Goal: Check status: Check status

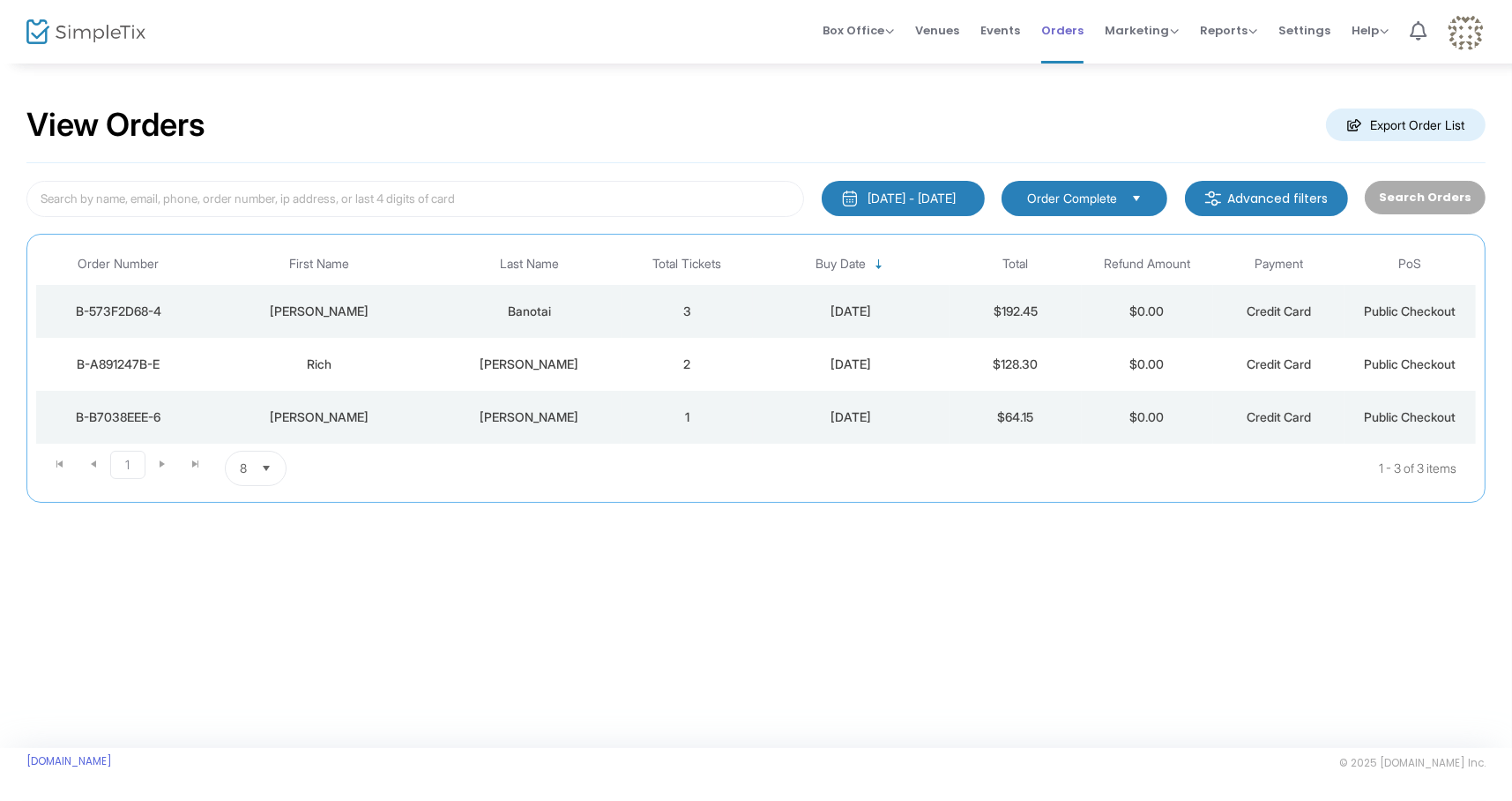
click at [1071, 29] on span "Orders" at bounding box center [1062, 30] width 42 height 45
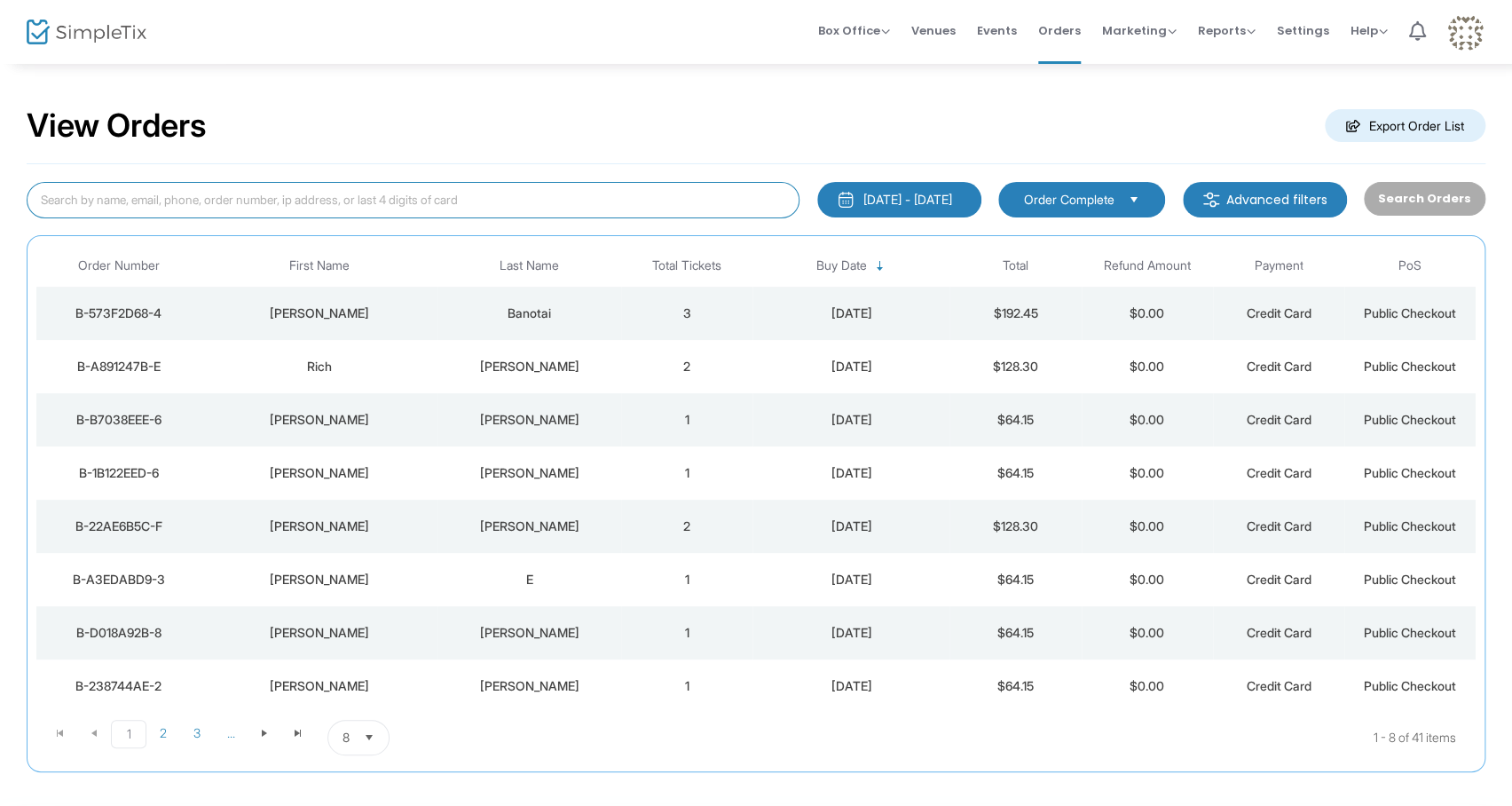
click at [471, 193] on input at bounding box center [413, 200] width 773 height 37
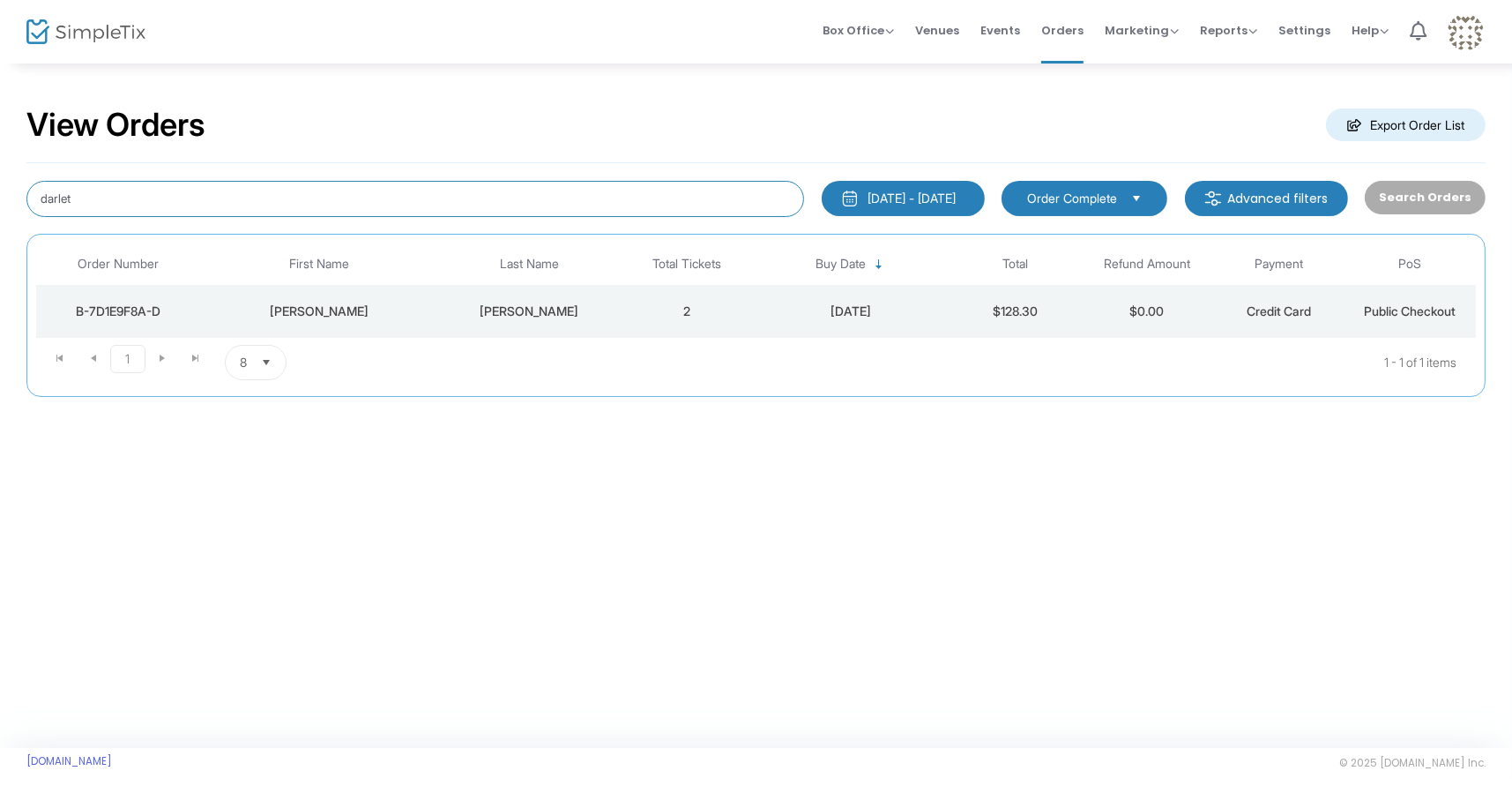
type input "darlet"
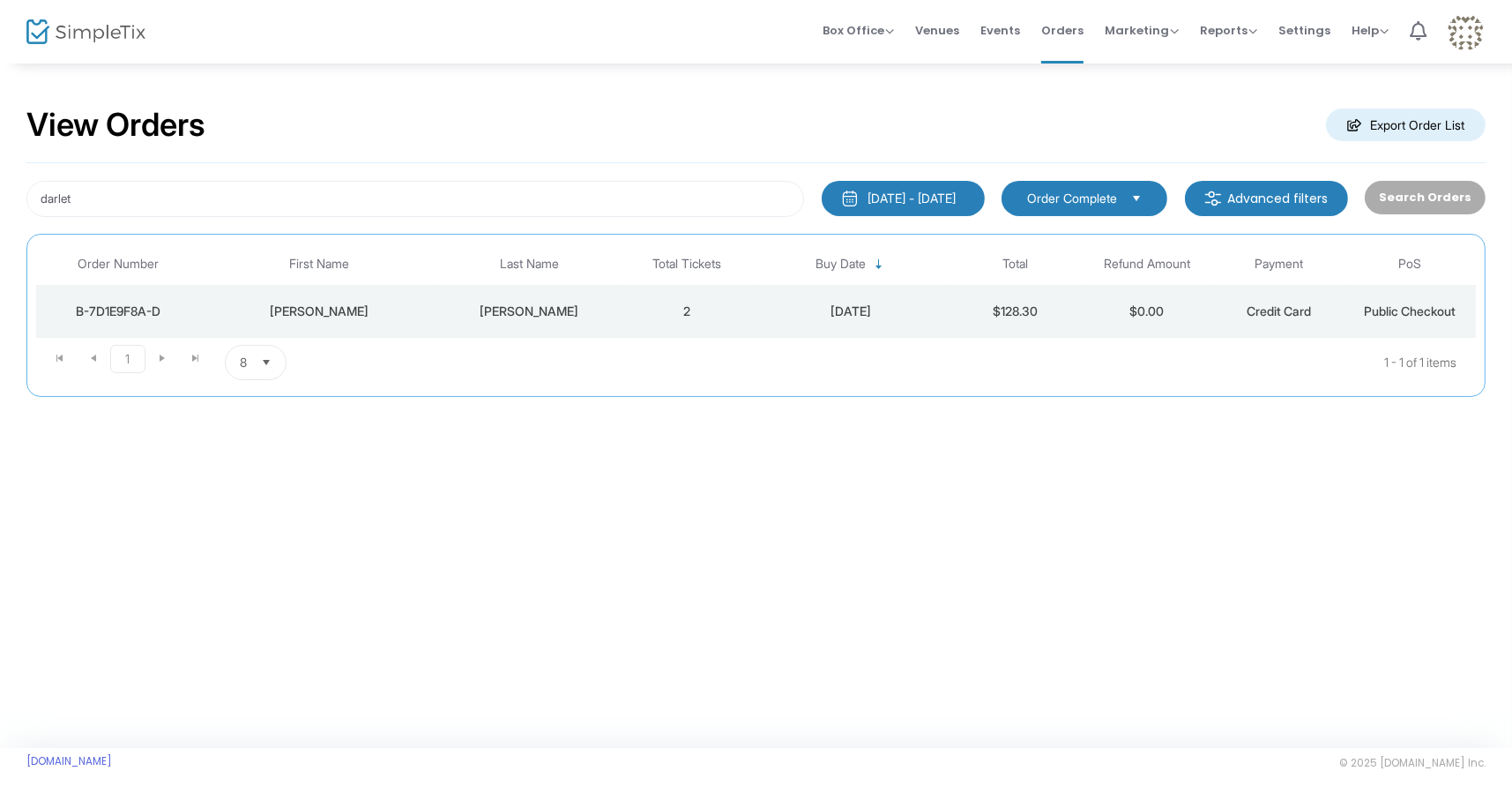
click at [124, 309] on div "B-7D1E9F8A-D" at bounding box center [117, 312] width 155 height 17
click at [0, 0] on span at bounding box center [0, 0] width 0 height 0
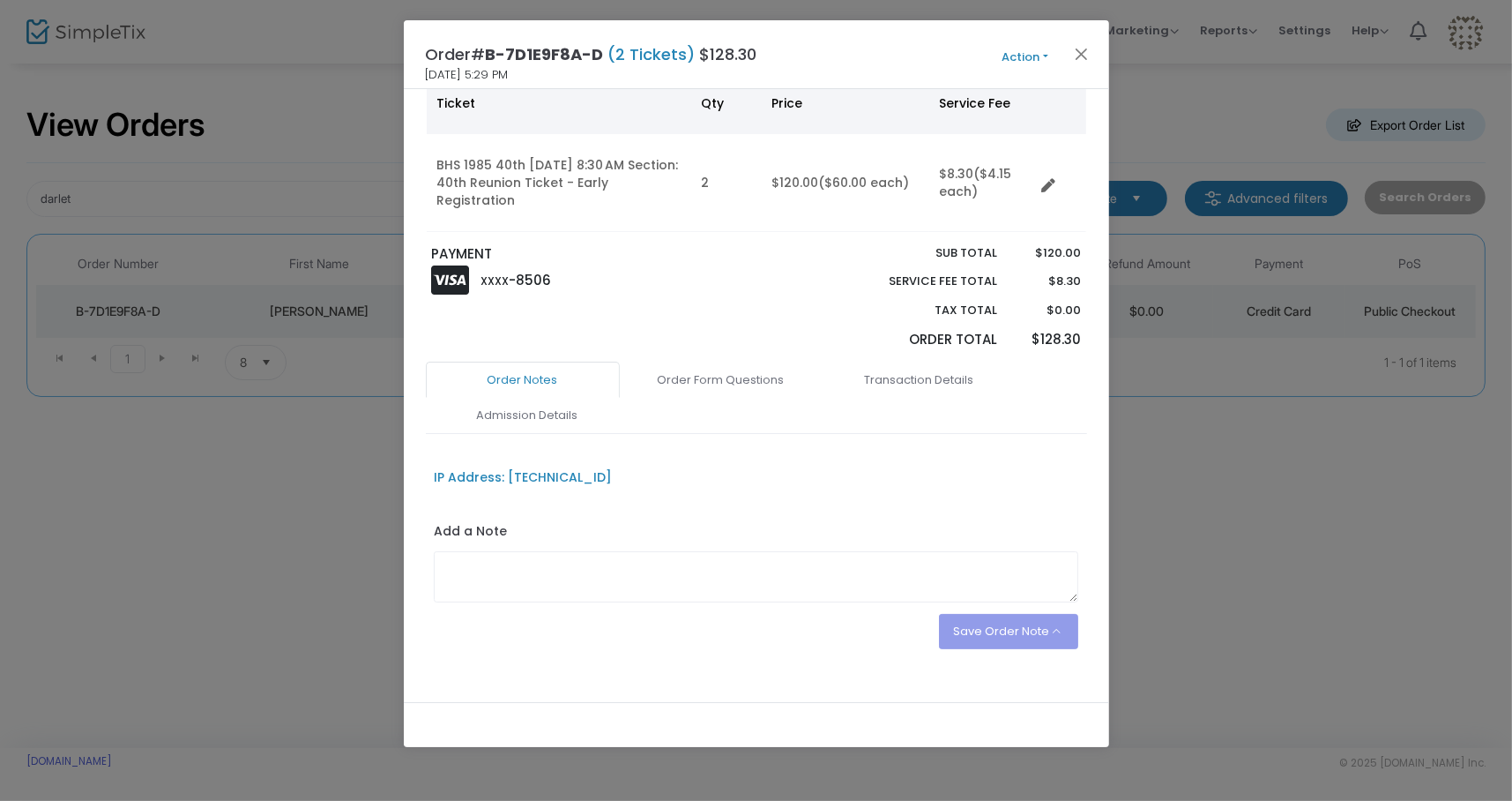
scroll to position [166, 0]
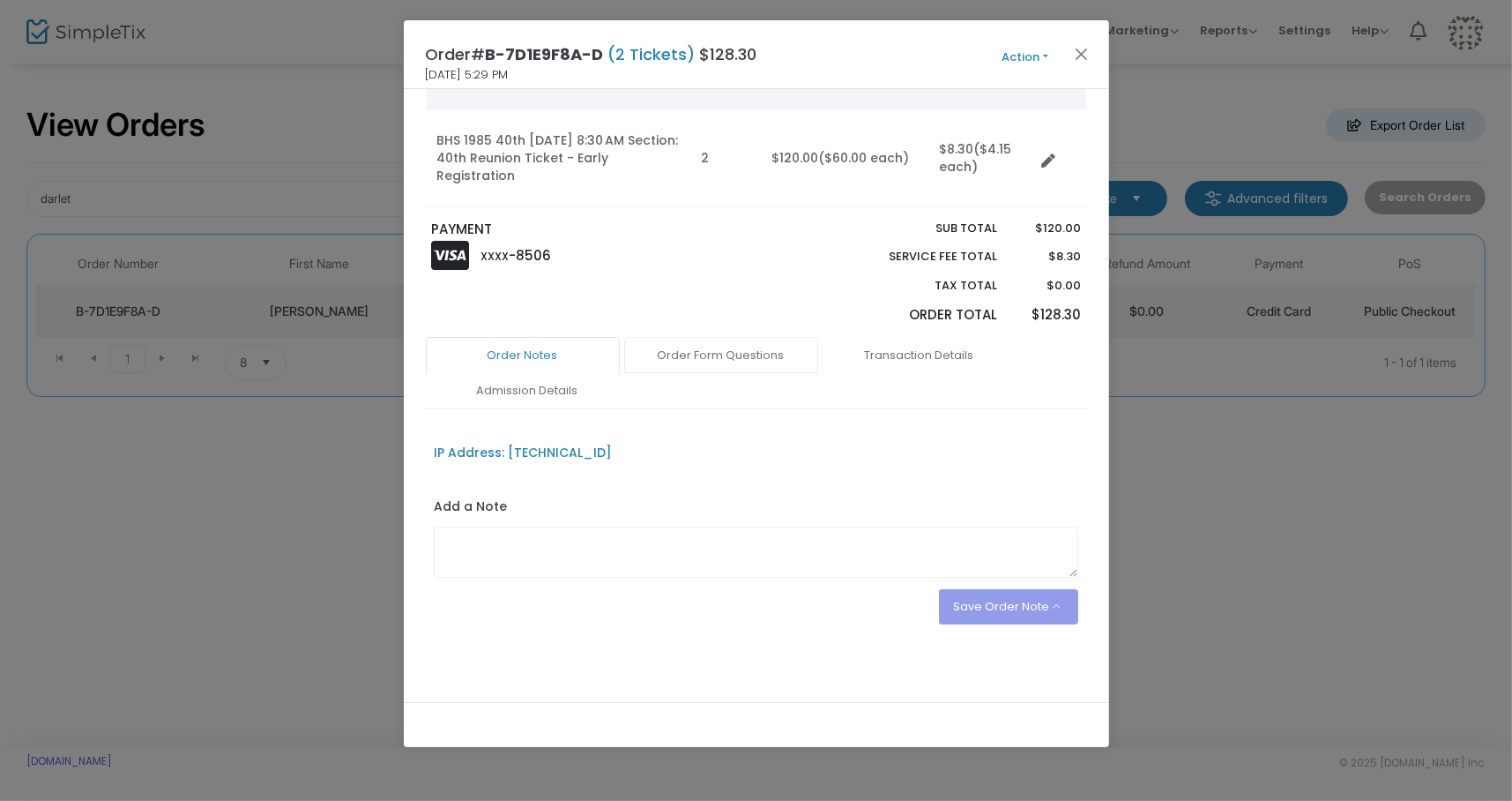
click at [752, 354] on link "Order Form Questions" at bounding box center [721, 355] width 194 height 38
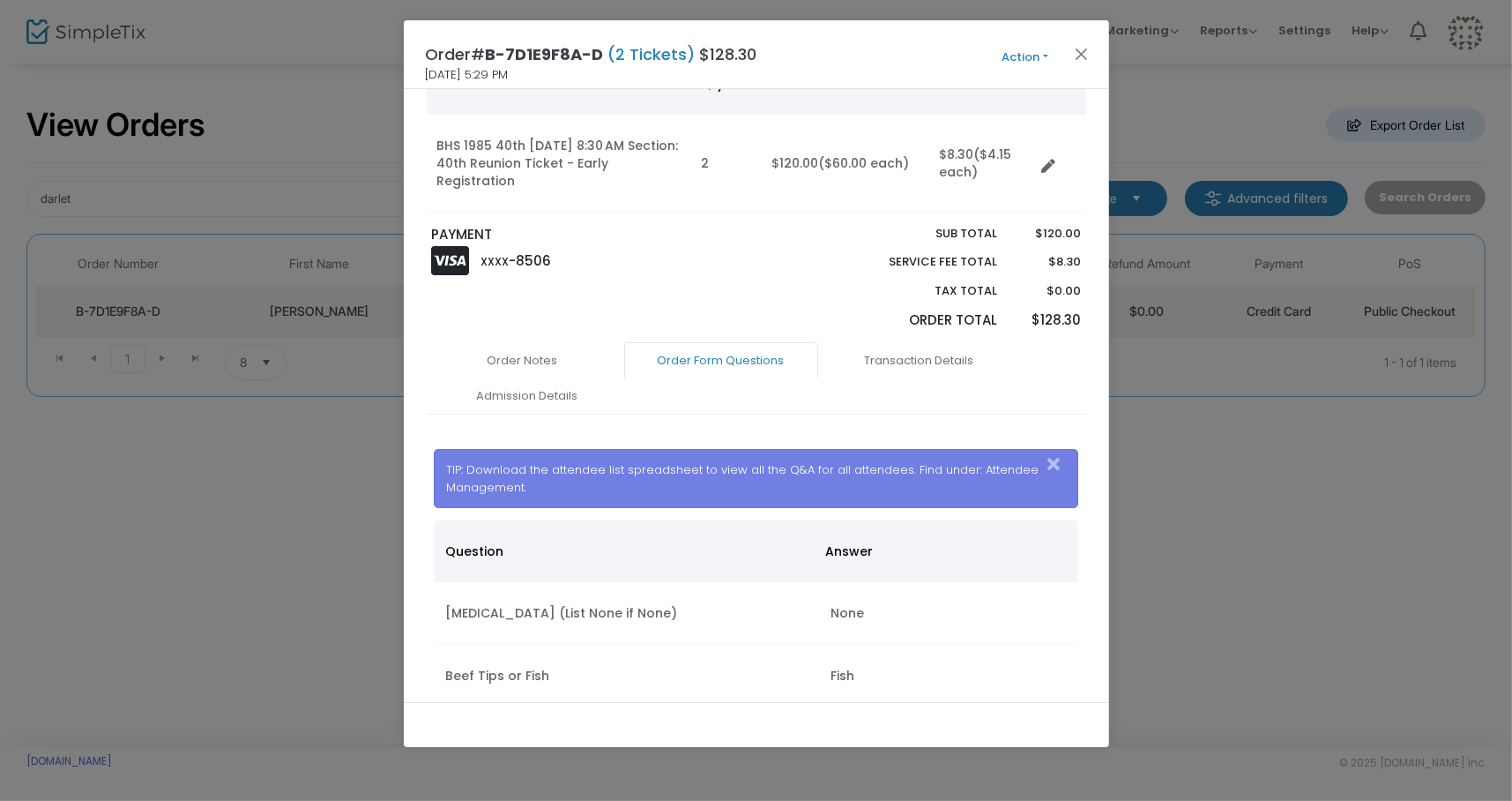
scroll to position [130, 0]
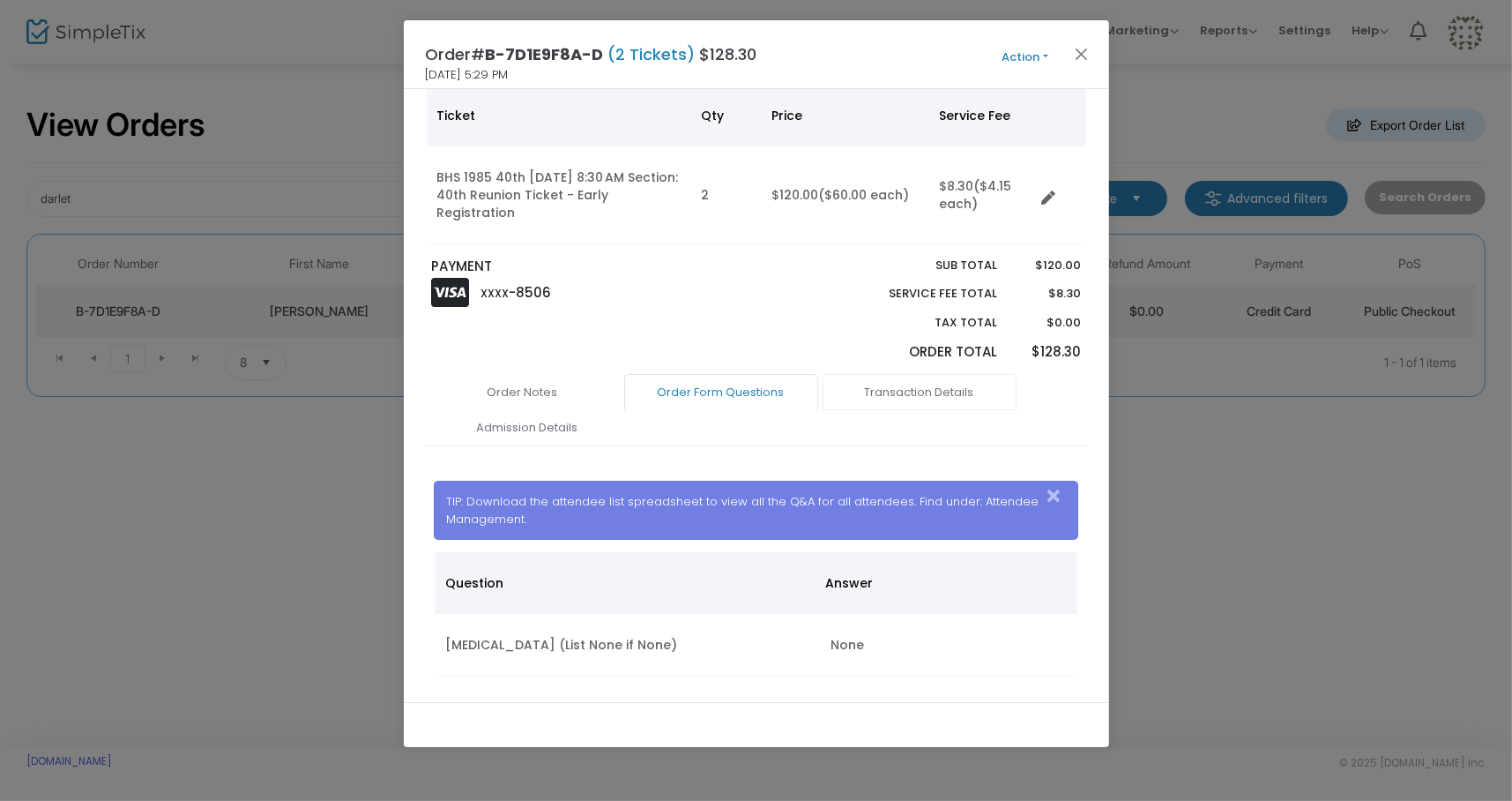
click at [880, 381] on link "Transaction Details" at bounding box center [920, 392] width 194 height 38
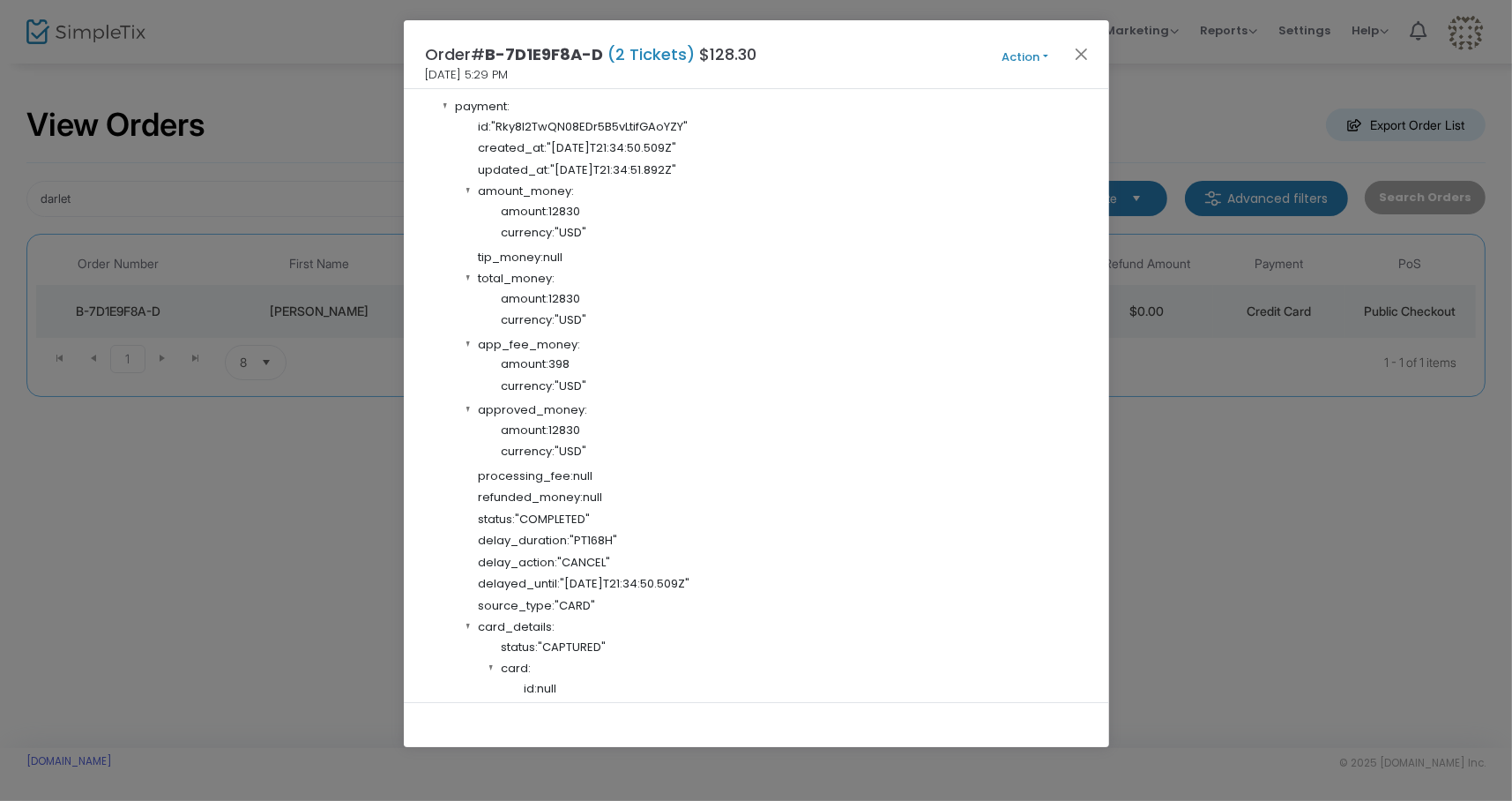
scroll to position [1012, 0]
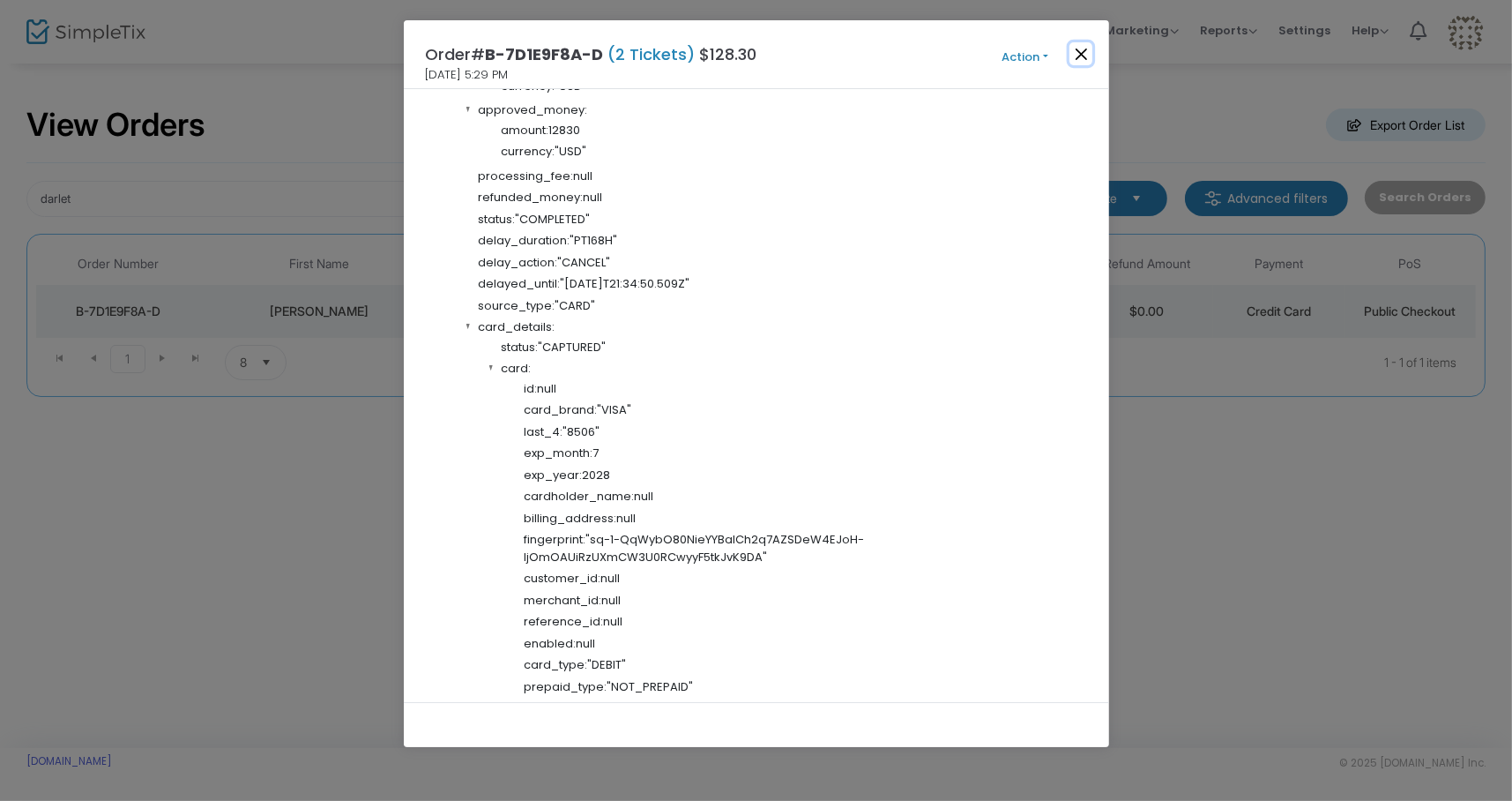
click at [1078, 49] on button "Close" at bounding box center [1081, 54] width 23 height 23
